Goal: Task Accomplishment & Management: Manage account settings

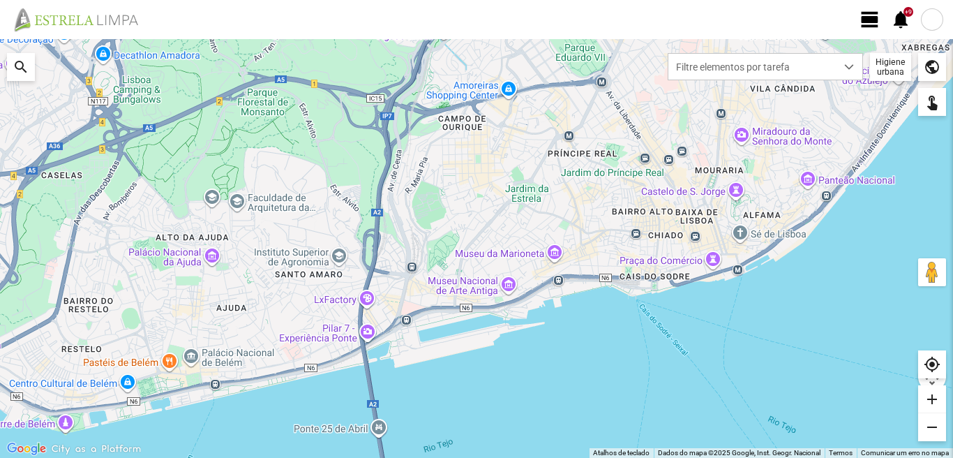
click at [866, 23] on span "view_day" at bounding box center [869, 19] width 21 height 21
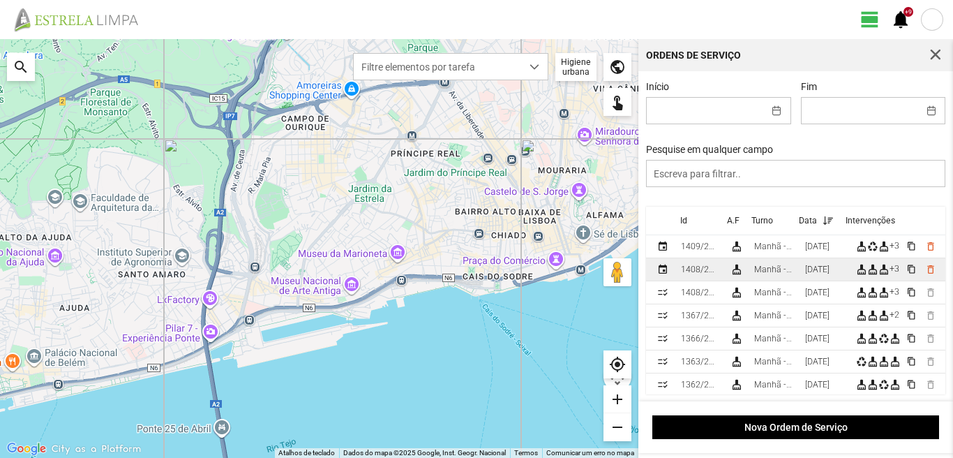
click at [825, 269] on div "02/10/2025" at bounding box center [817, 269] width 24 height 10
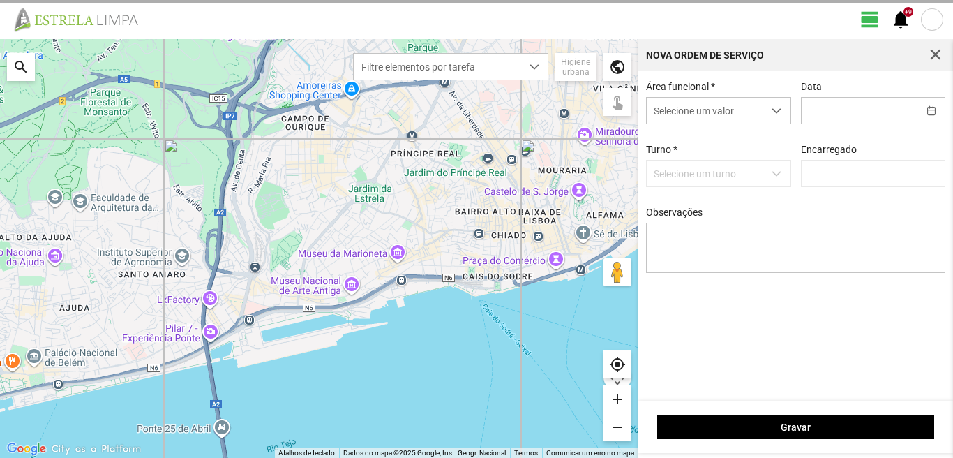
type input "02/10/2025"
type input "Marco Ferreira"
type textarea "39-Baixa AO SERVIÇO-6-10-17-22-25-36-44-45-47-49-50-EO38"
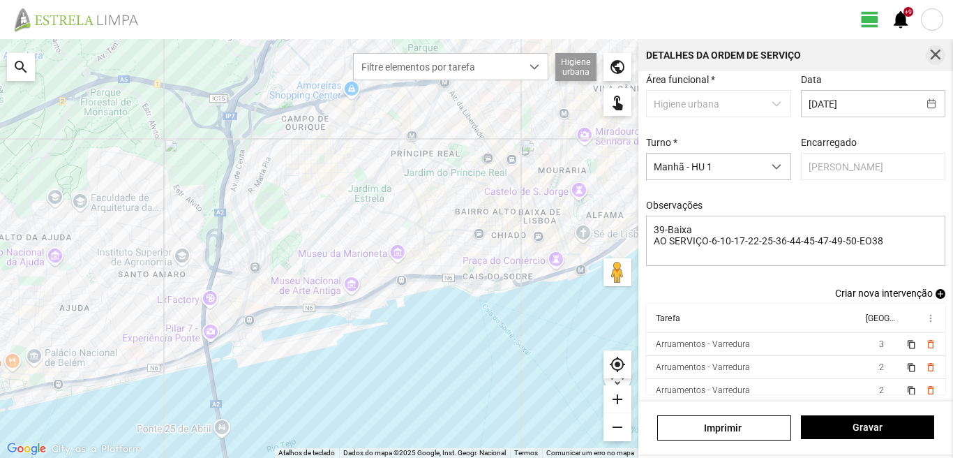
click at [936, 52] on span "button" at bounding box center [935, 55] width 13 height 13
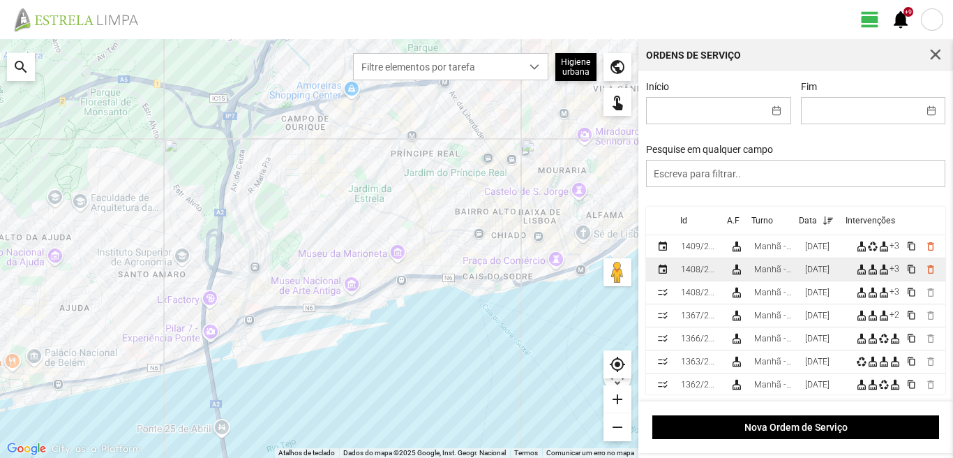
click at [821, 269] on div "02/10/2025" at bounding box center [817, 269] width 24 height 10
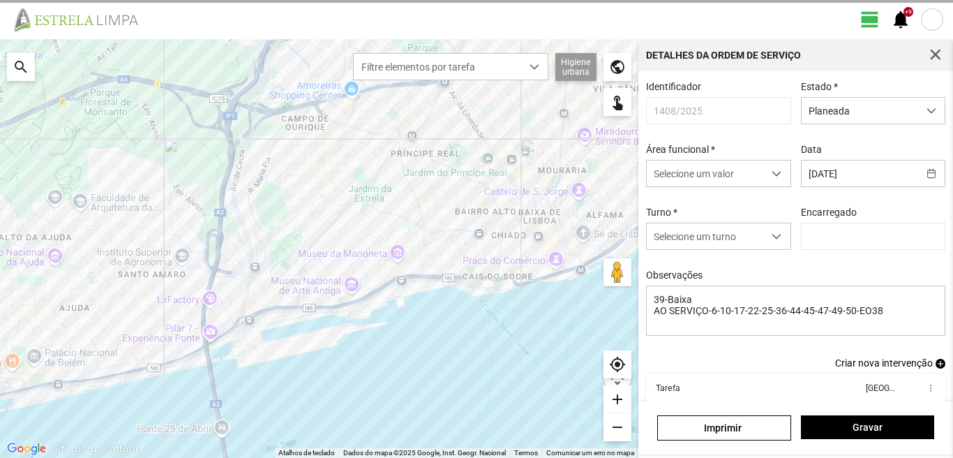
type input "Marco Ferreira"
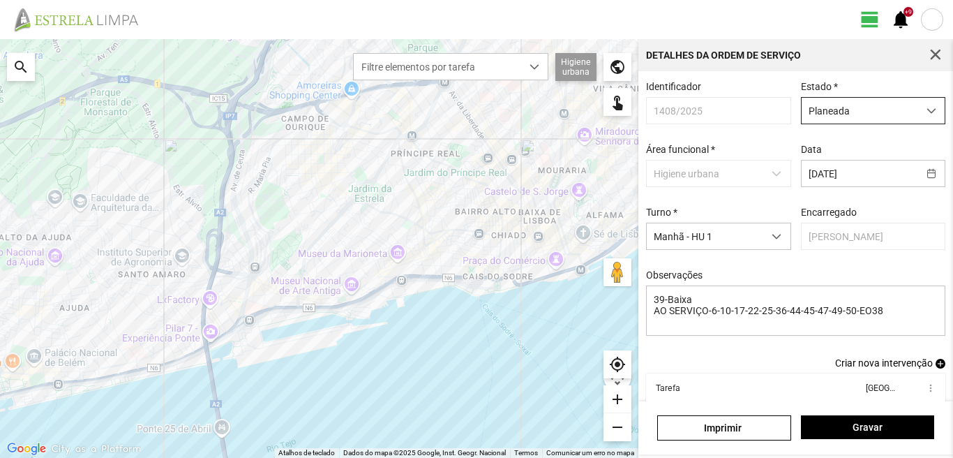
click at [847, 110] on span "Planeada" at bounding box center [860, 111] width 116 height 26
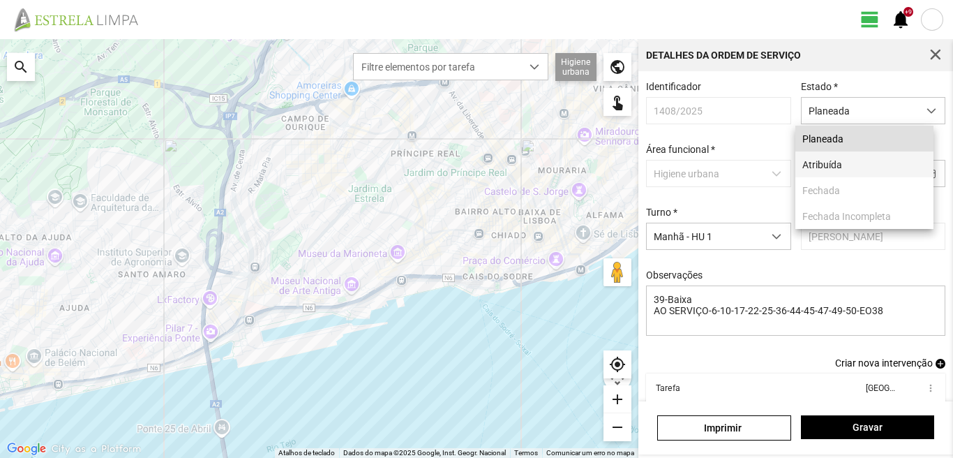
click at [826, 162] on li "Atribuída" at bounding box center [864, 164] width 138 height 26
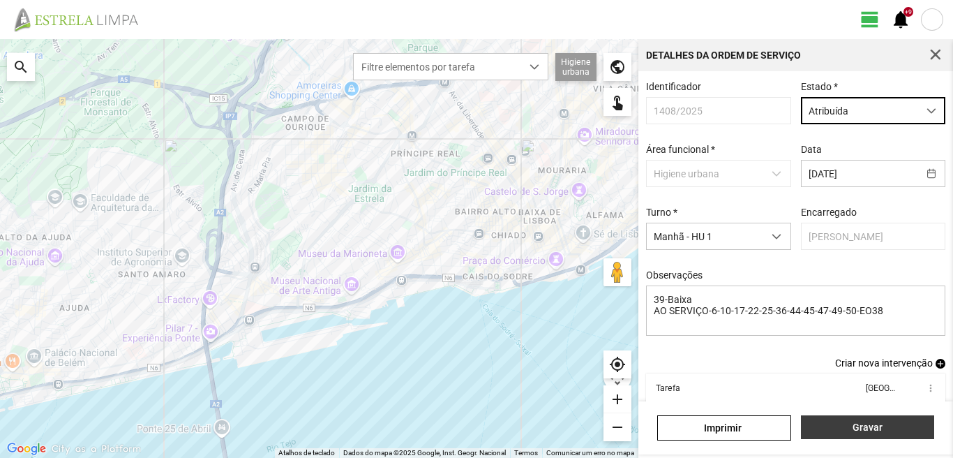
click at [855, 426] on span "Gravar" at bounding box center [867, 426] width 119 height 11
